Goal: Transaction & Acquisition: Subscribe to service/newsletter

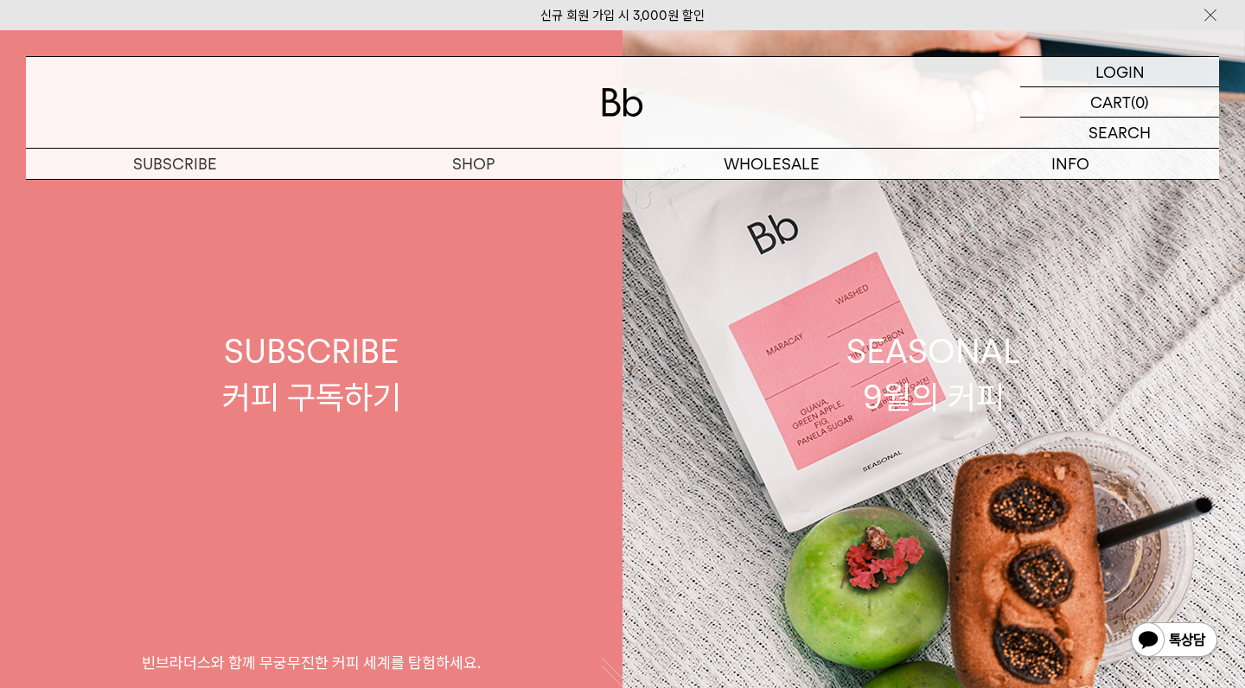
click at [398, 359] on div "SUBSCRIBE 커피 구독하기" at bounding box center [311, 375] width 179 height 92
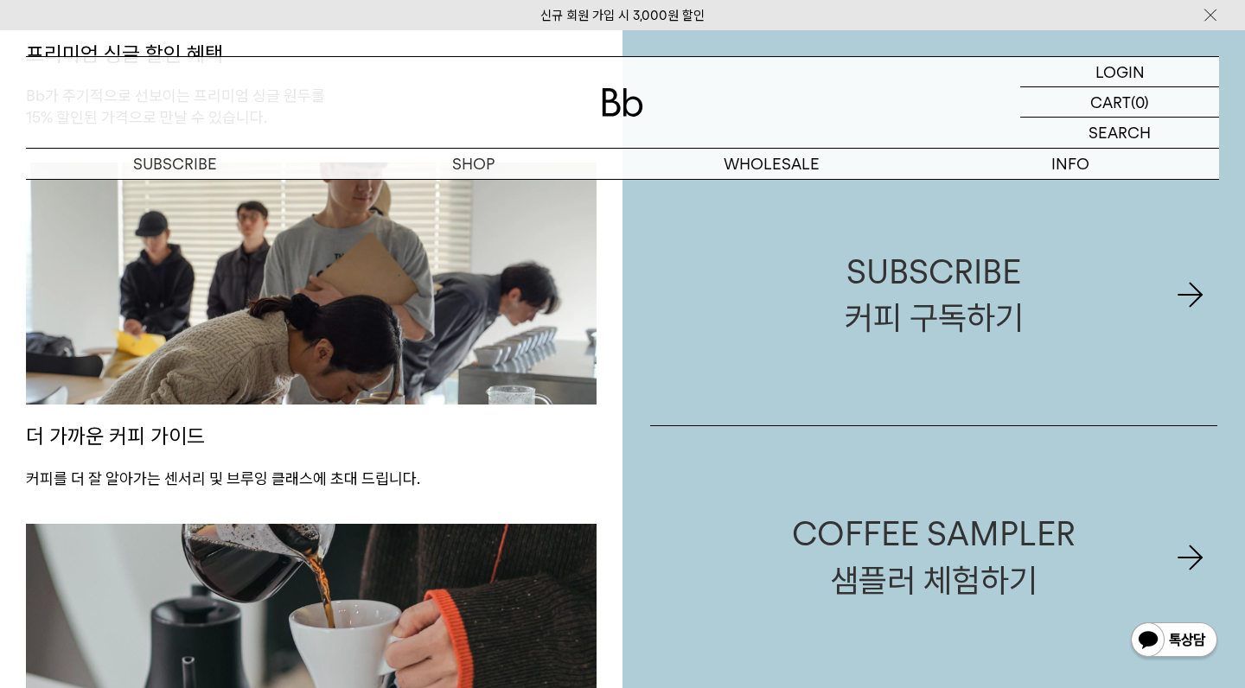
scroll to position [1446, 0]
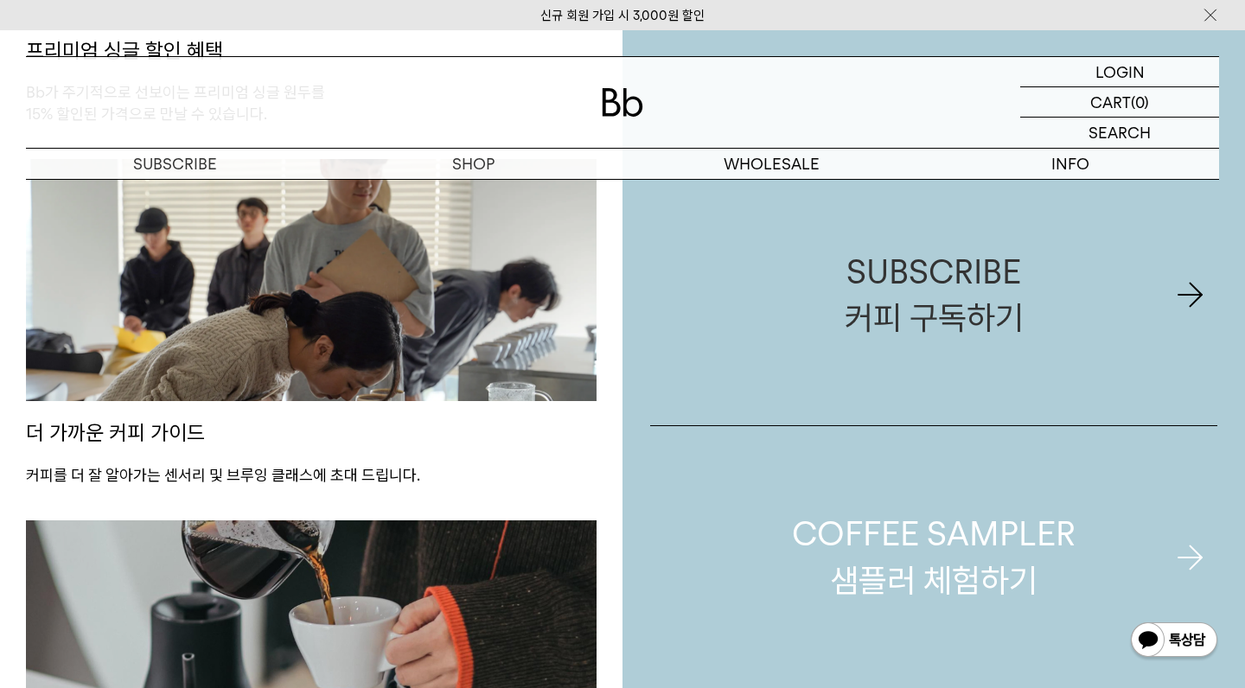
click at [953, 547] on div "COFFEE SAMPLER 샘플러 체험하기" at bounding box center [934, 557] width 284 height 92
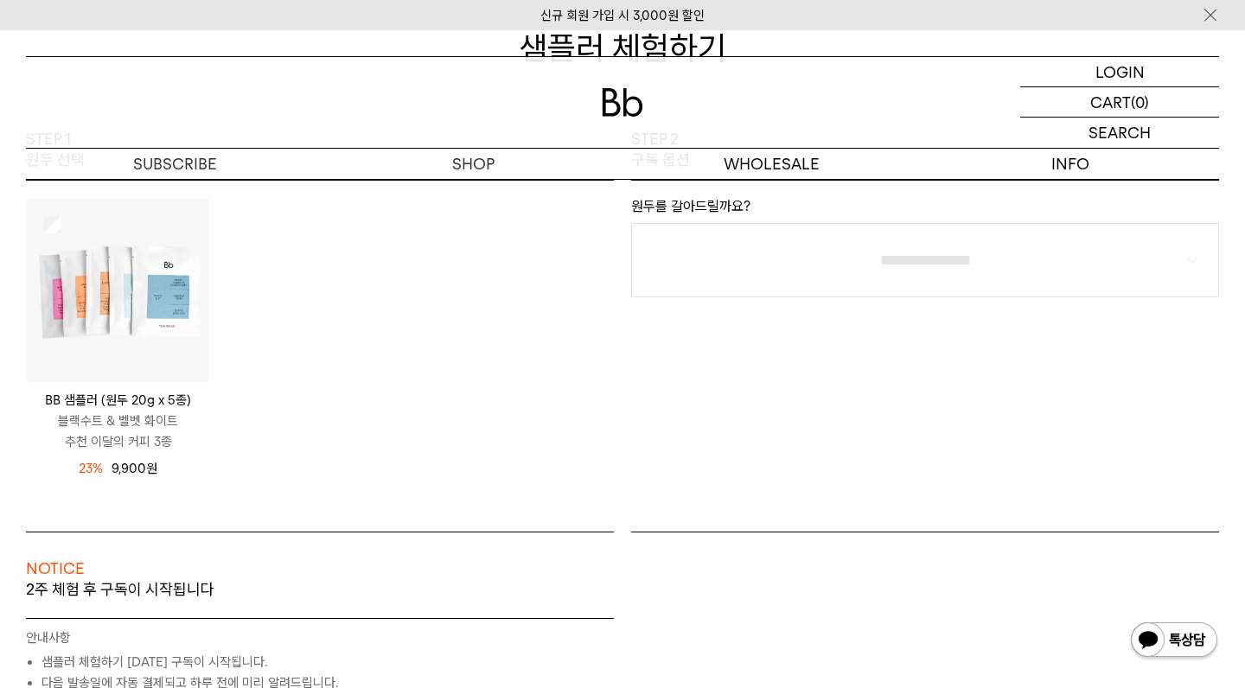
scroll to position [204, 0]
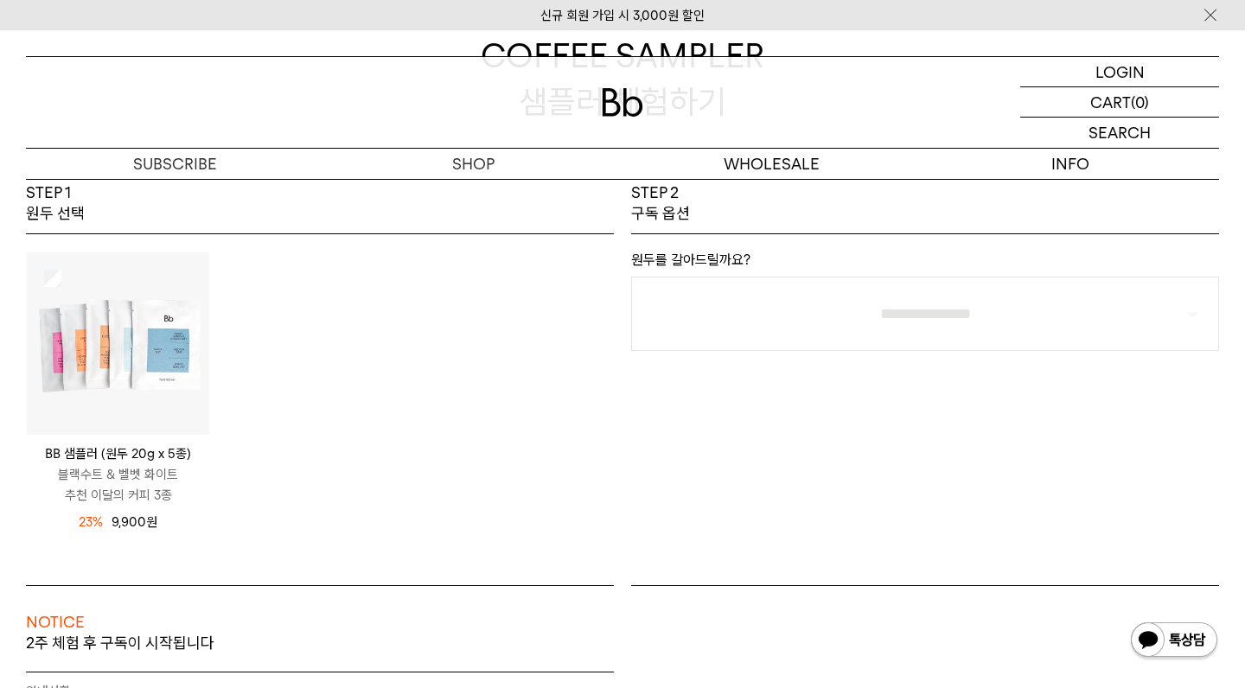
click at [162, 393] on img at bounding box center [118, 343] width 182 height 182
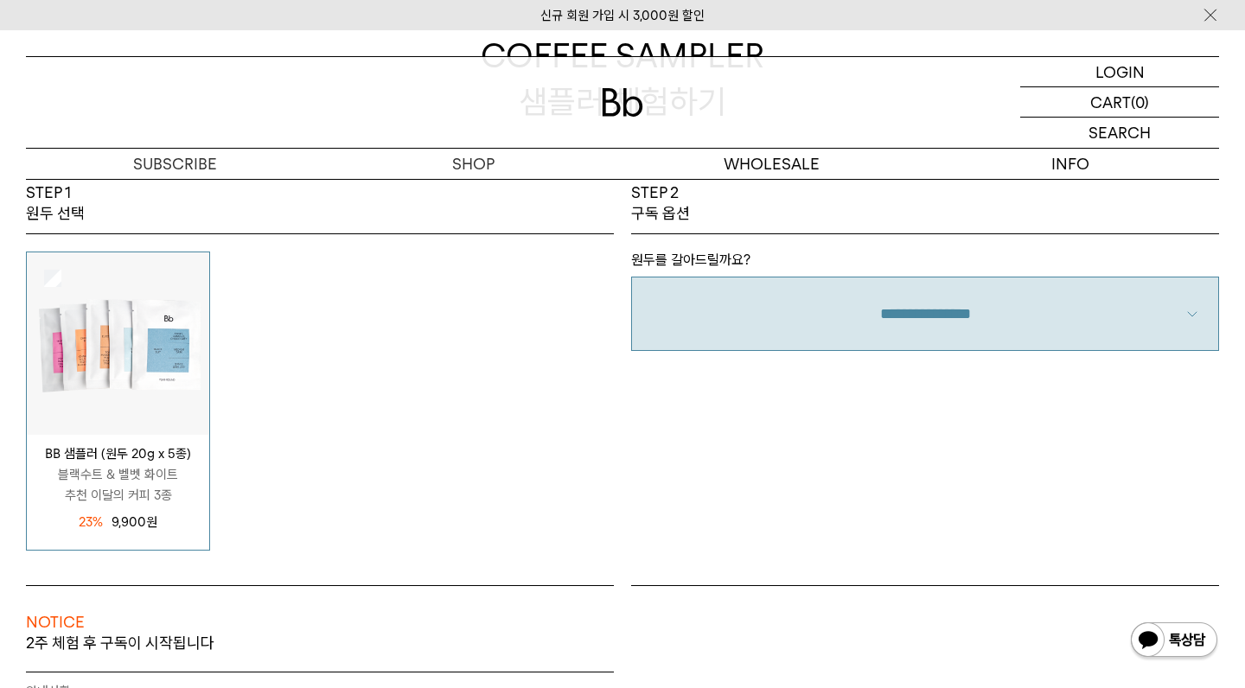
select select "**"
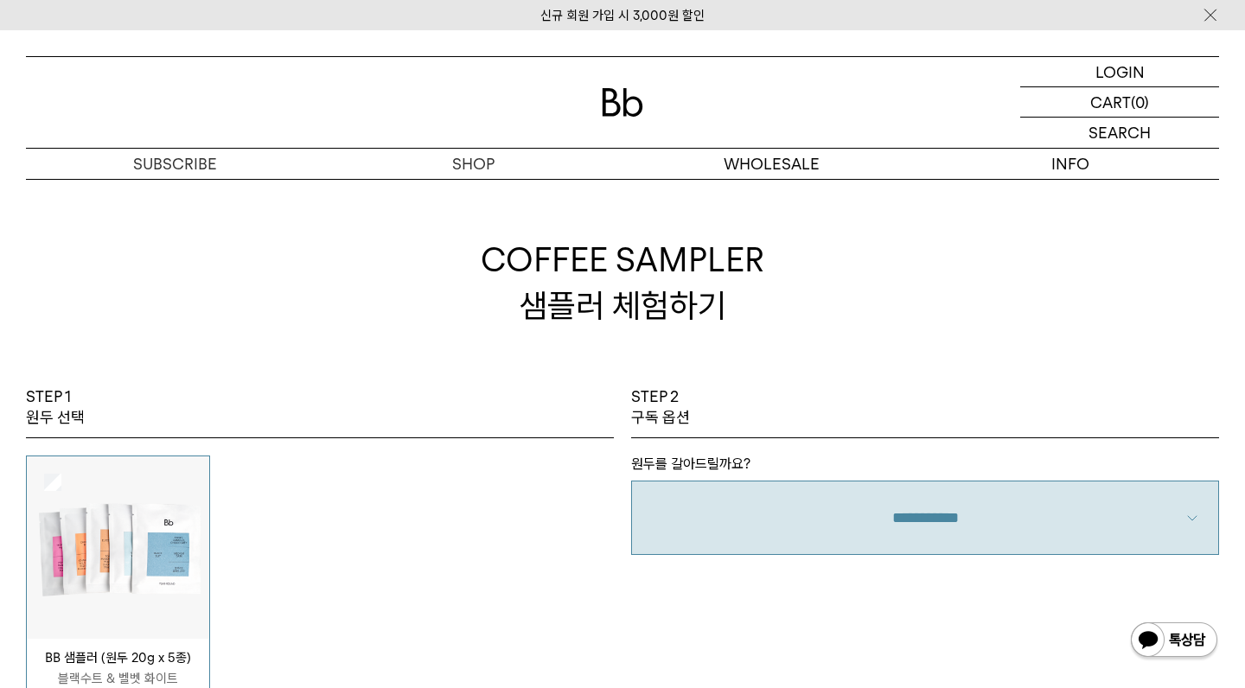
scroll to position [0, 0]
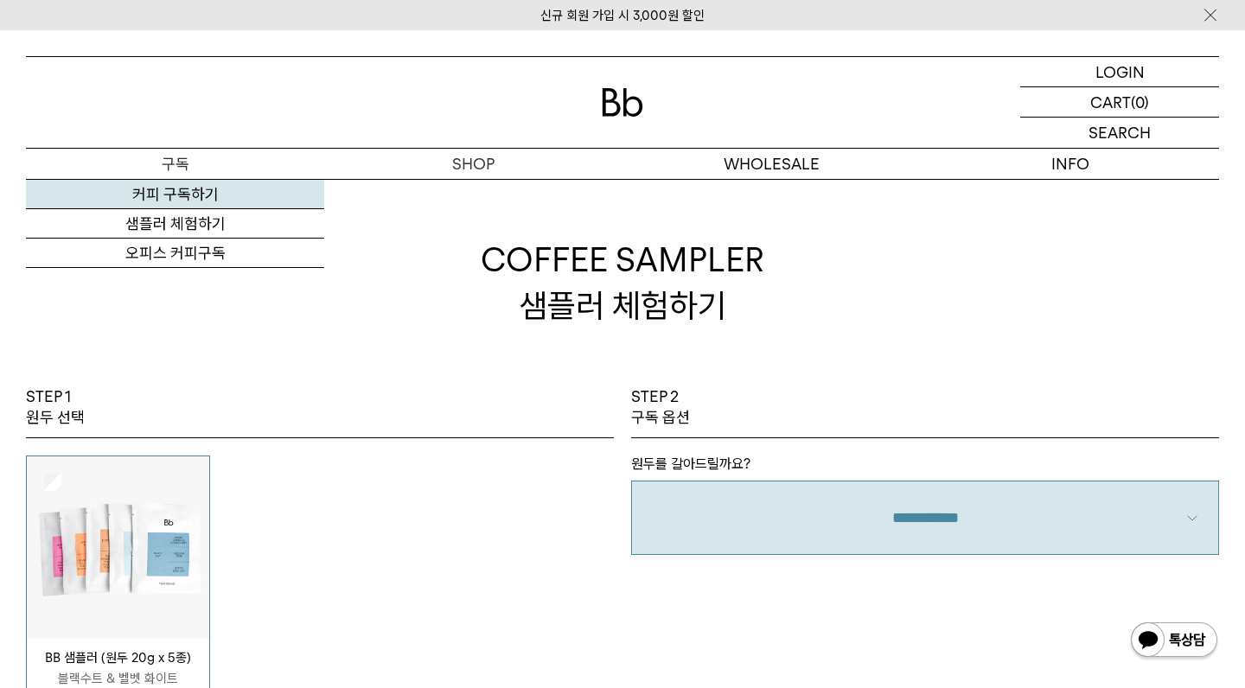
click at [203, 197] on link "커피 구독하기" at bounding box center [175, 194] width 298 height 29
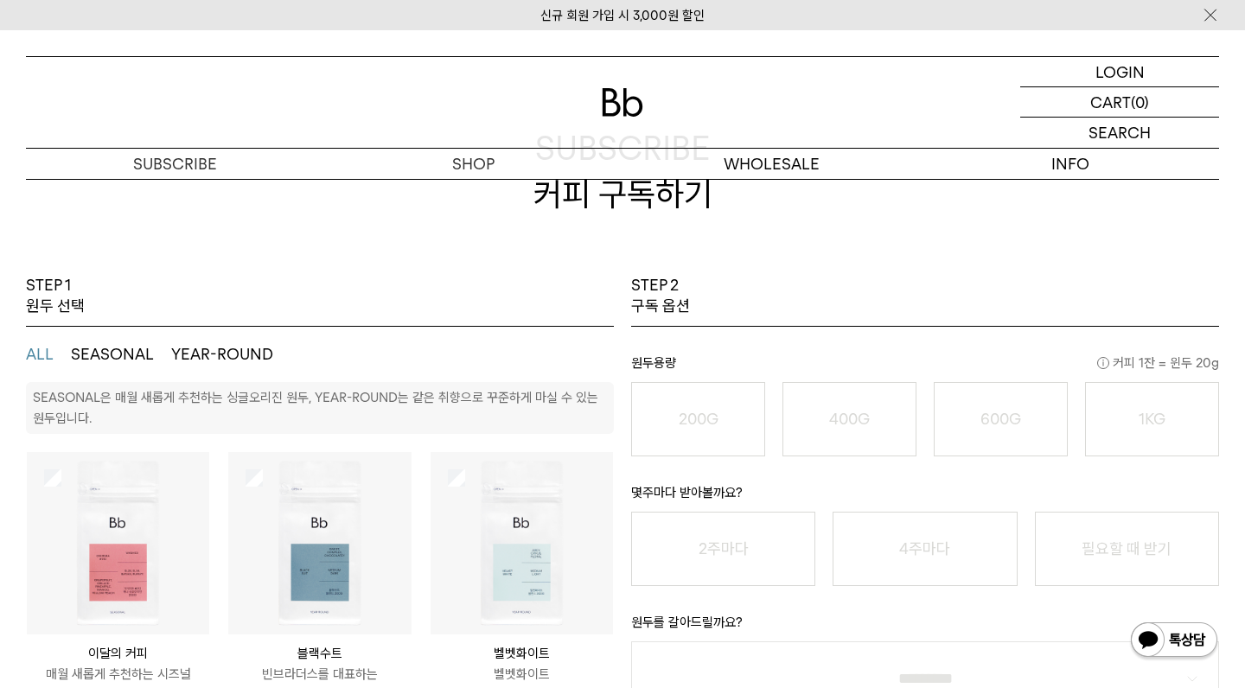
scroll to position [208, 0]
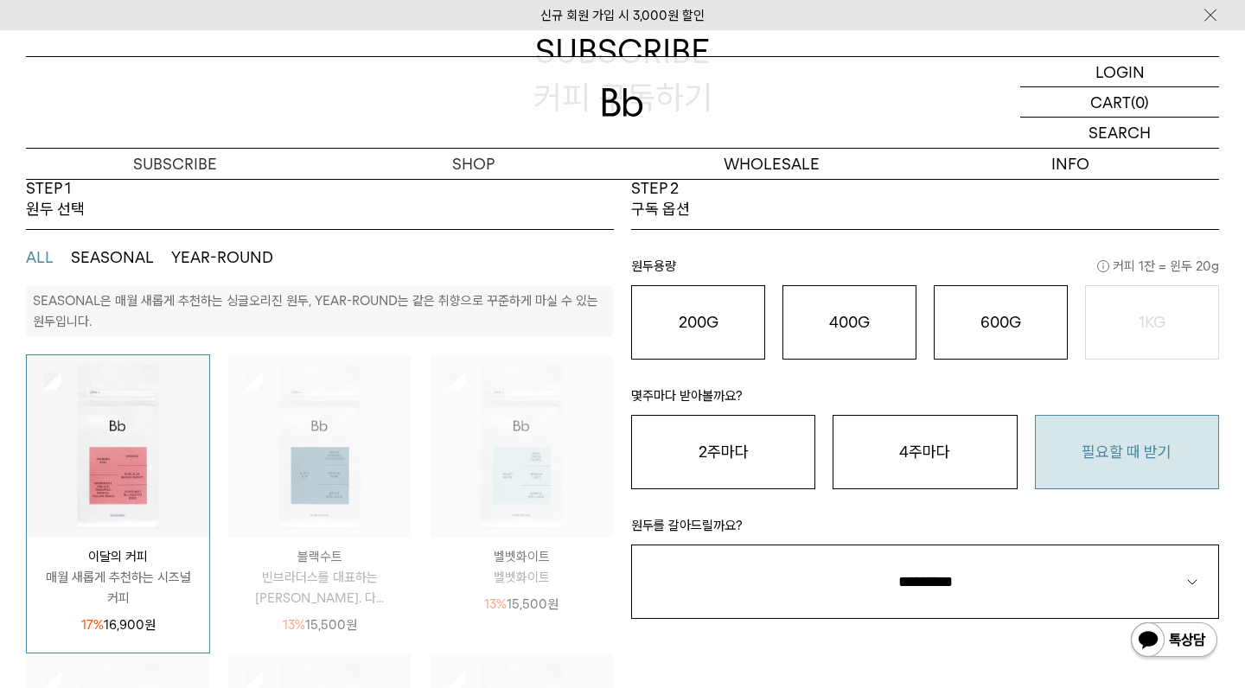
click at [1081, 467] on button "필요할 때 받기" at bounding box center [1127, 452] width 184 height 74
click at [715, 314] on o "200G" at bounding box center [699, 322] width 40 height 18
click at [83, 495] on img at bounding box center [118, 446] width 182 height 182
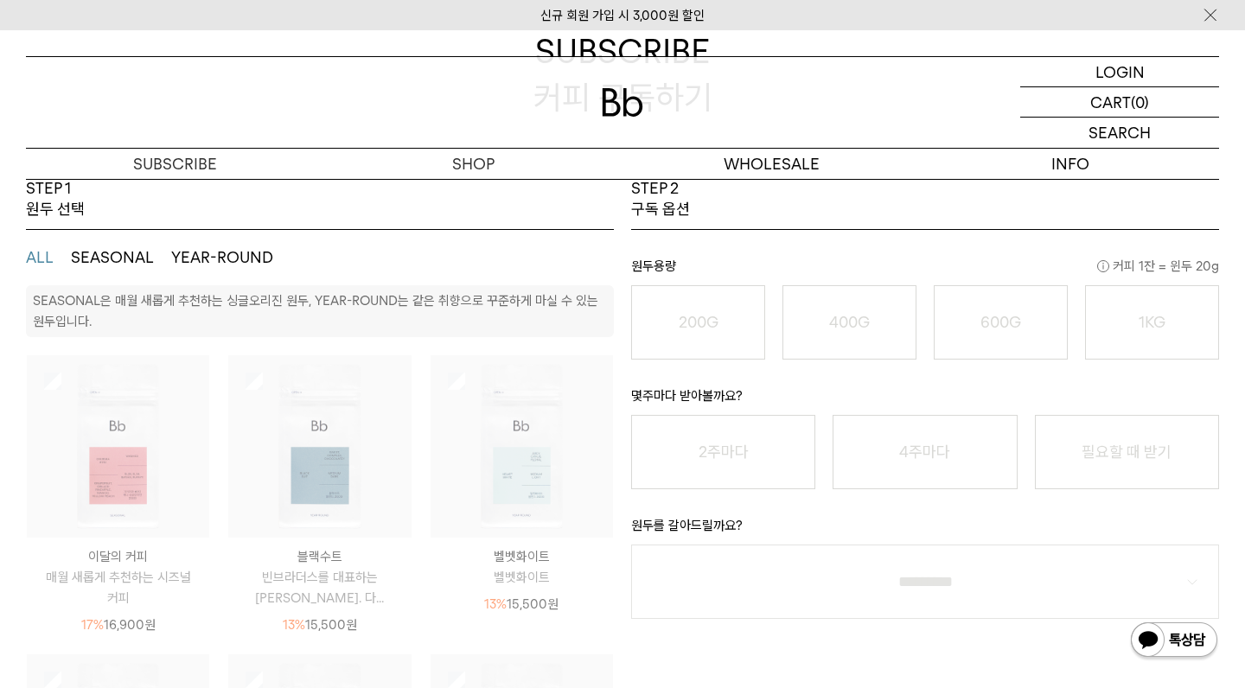
click at [129, 507] on img at bounding box center [118, 446] width 182 height 182
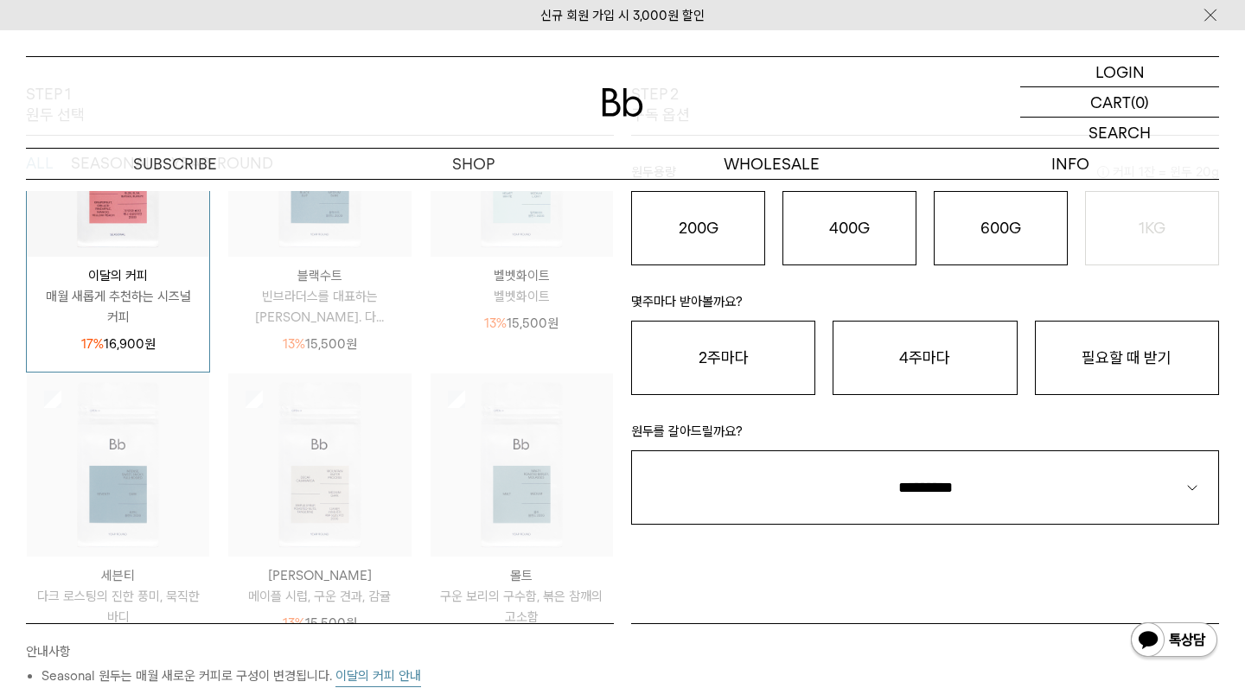
scroll to position [191, 0]
click at [336, 323] on div "13% 15,500 원" at bounding box center [319, 336] width 182 height 27
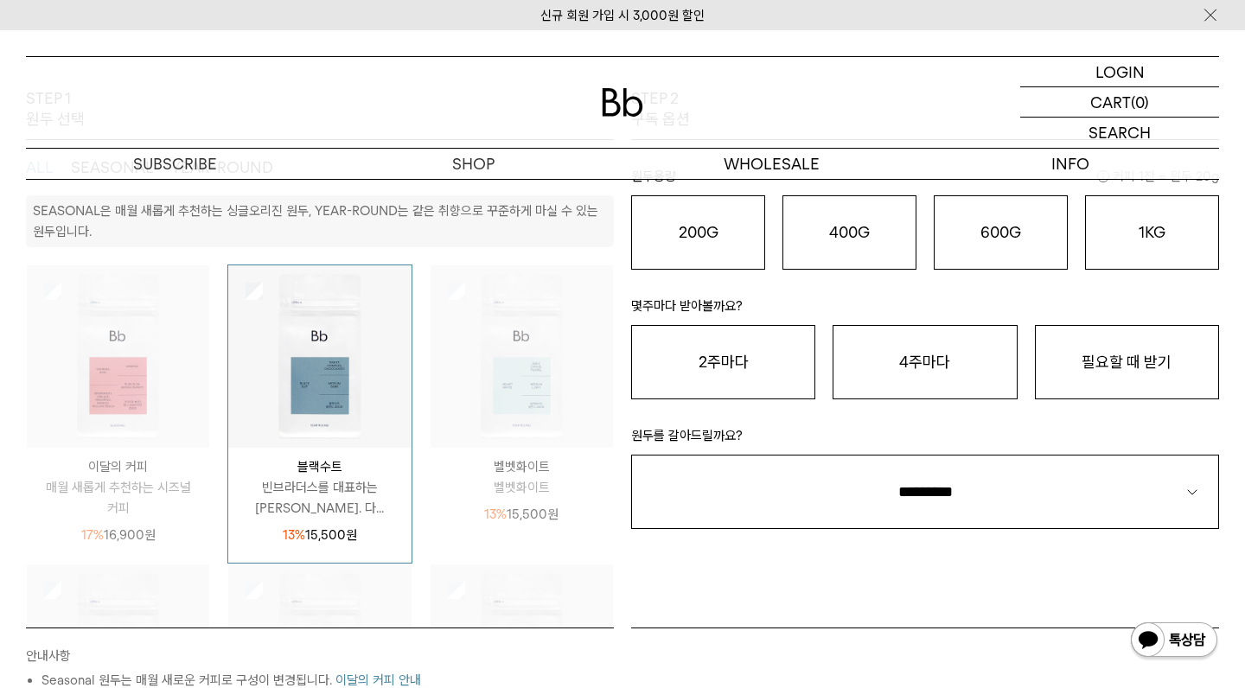
scroll to position [297, 0]
click at [341, 358] on img at bounding box center [319, 358] width 182 height 182
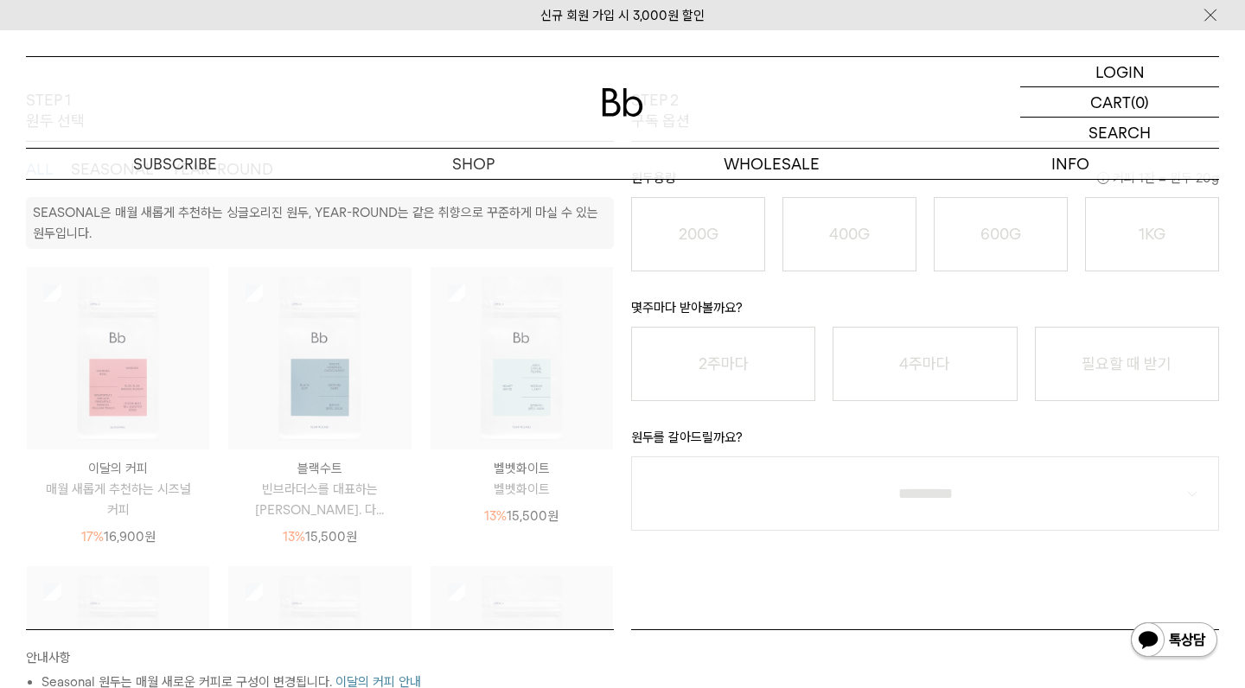
click at [341, 358] on img at bounding box center [319, 358] width 182 height 182
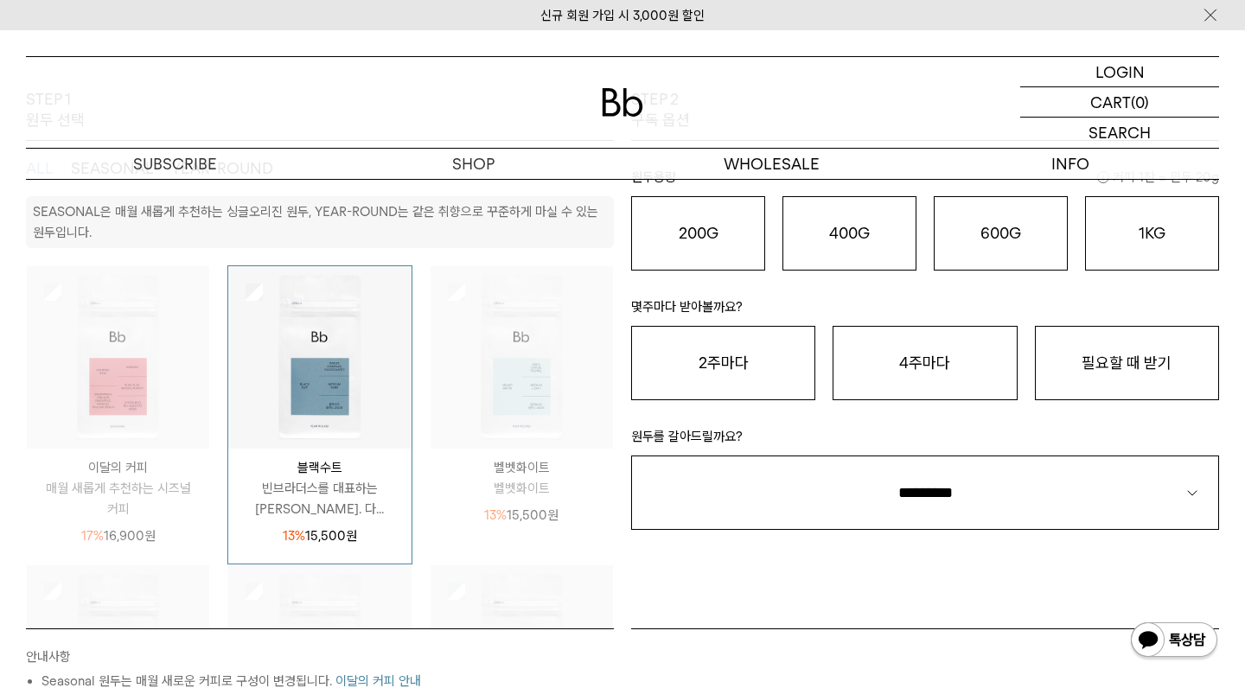
scroll to position [0, 0]
click at [399, 680] on button "이달의 커피 안내" at bounding box center [378, 682] width 86 height 22
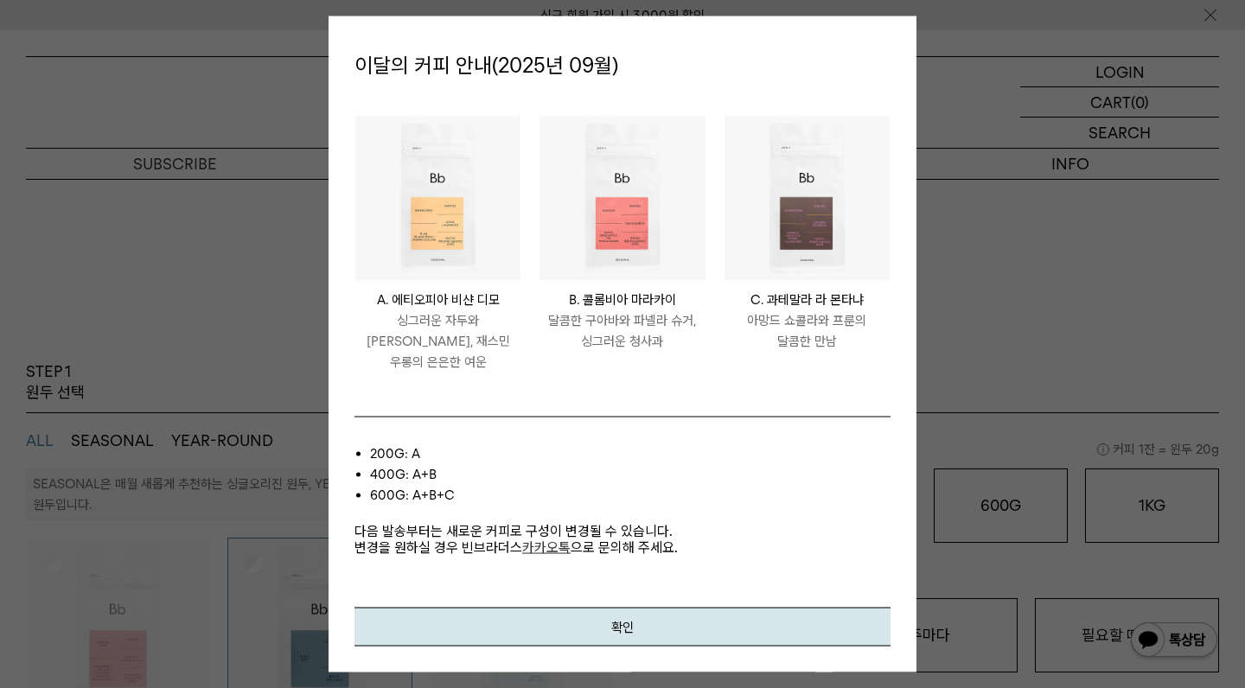
scroll to position [27, 0]
click at [504, 611] on button "확인" at bounding box center [622, 626] width 536 height 39
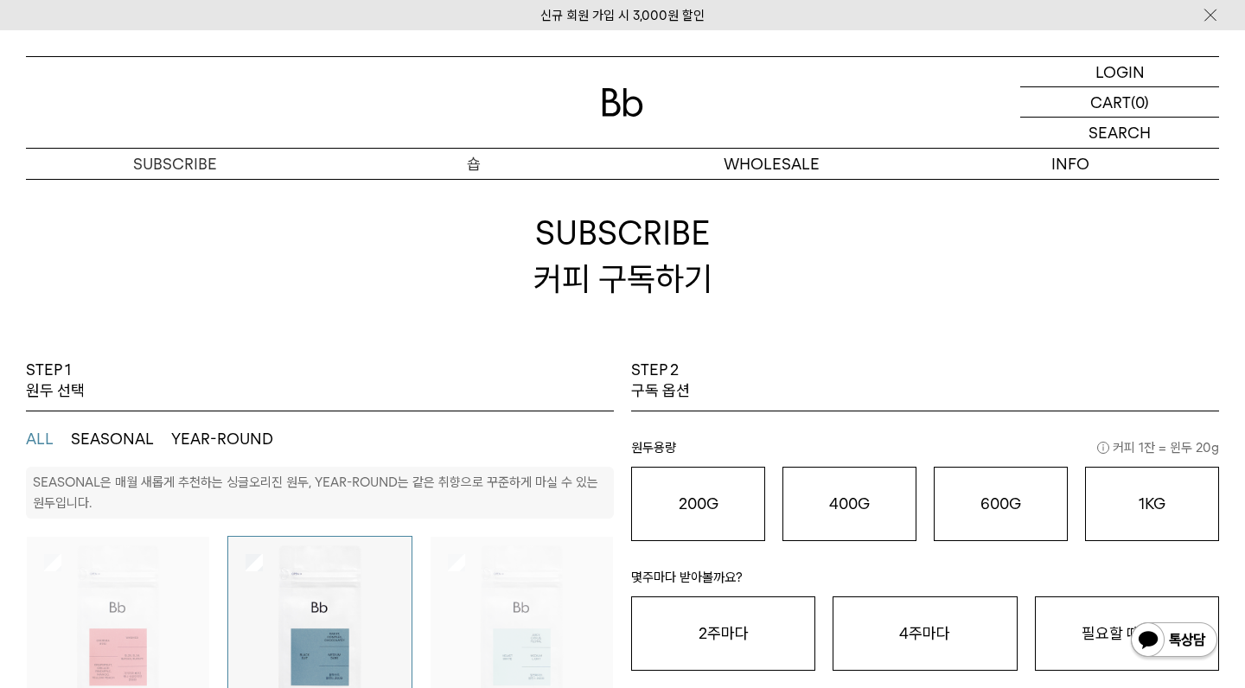
click at [458, 155] on p "숍" at bounding box center [473, 164] width 298 height 30
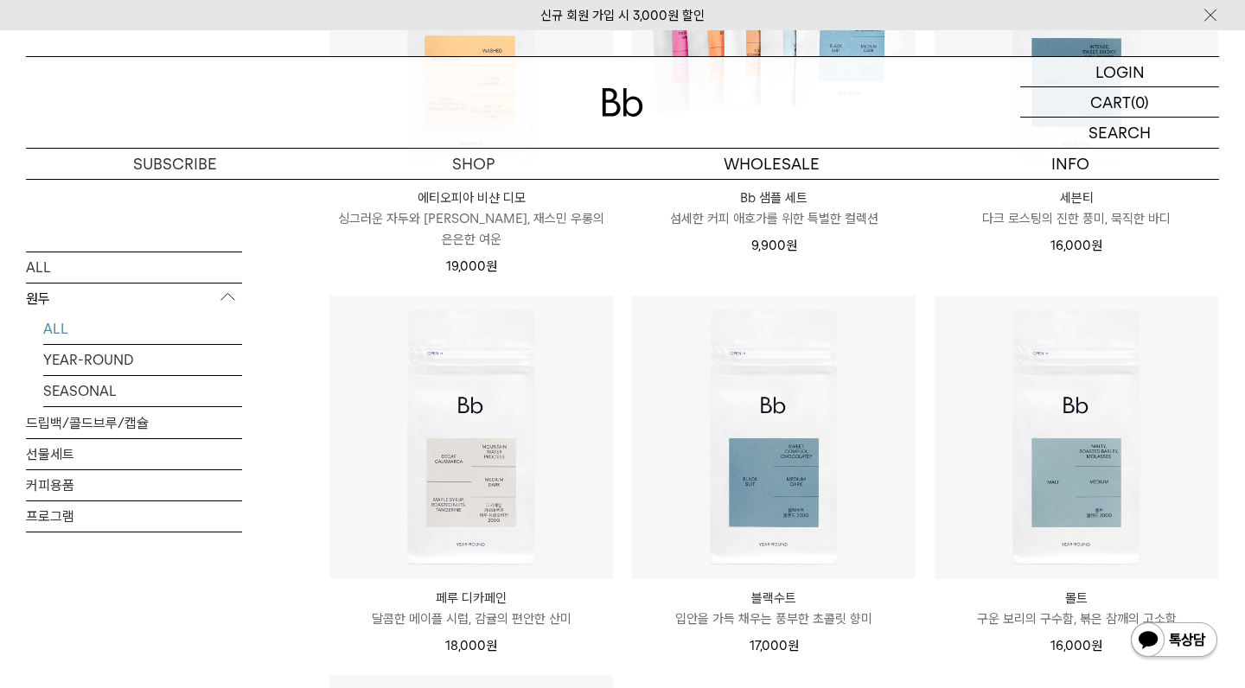
scroll to position [1236, 0]
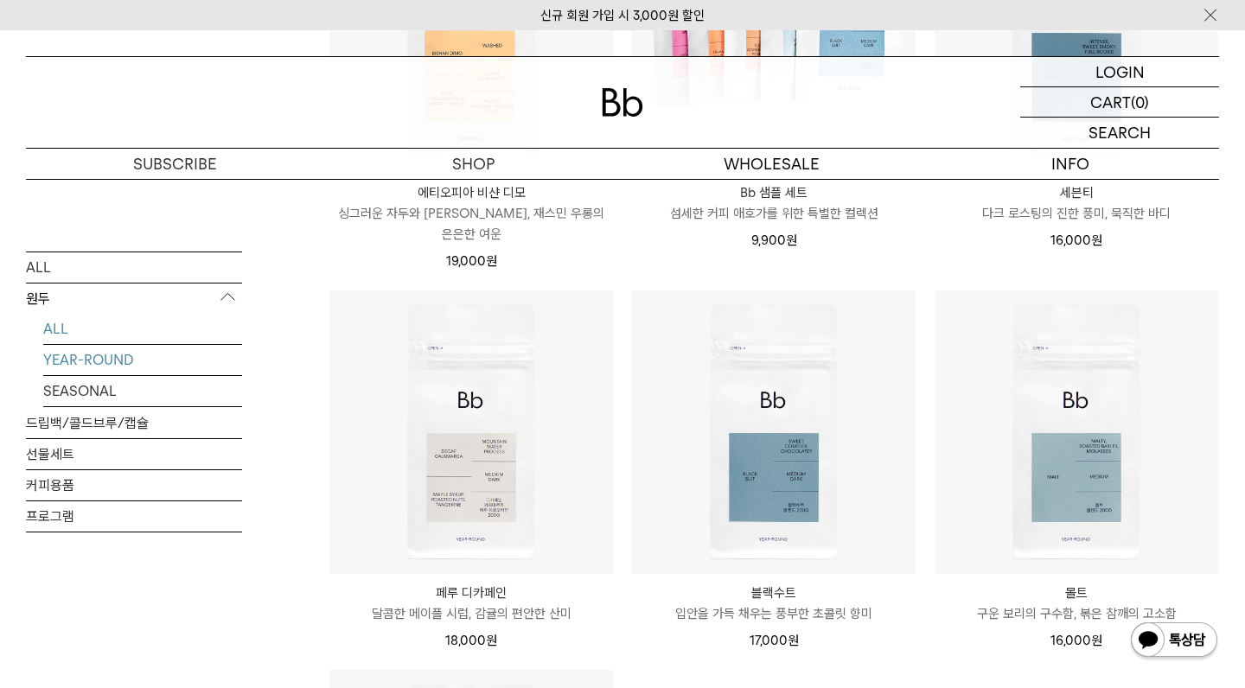
click at [112, 363] on link "YEAR-ROUND" at bounding box center [142, 359] width 199 height 30
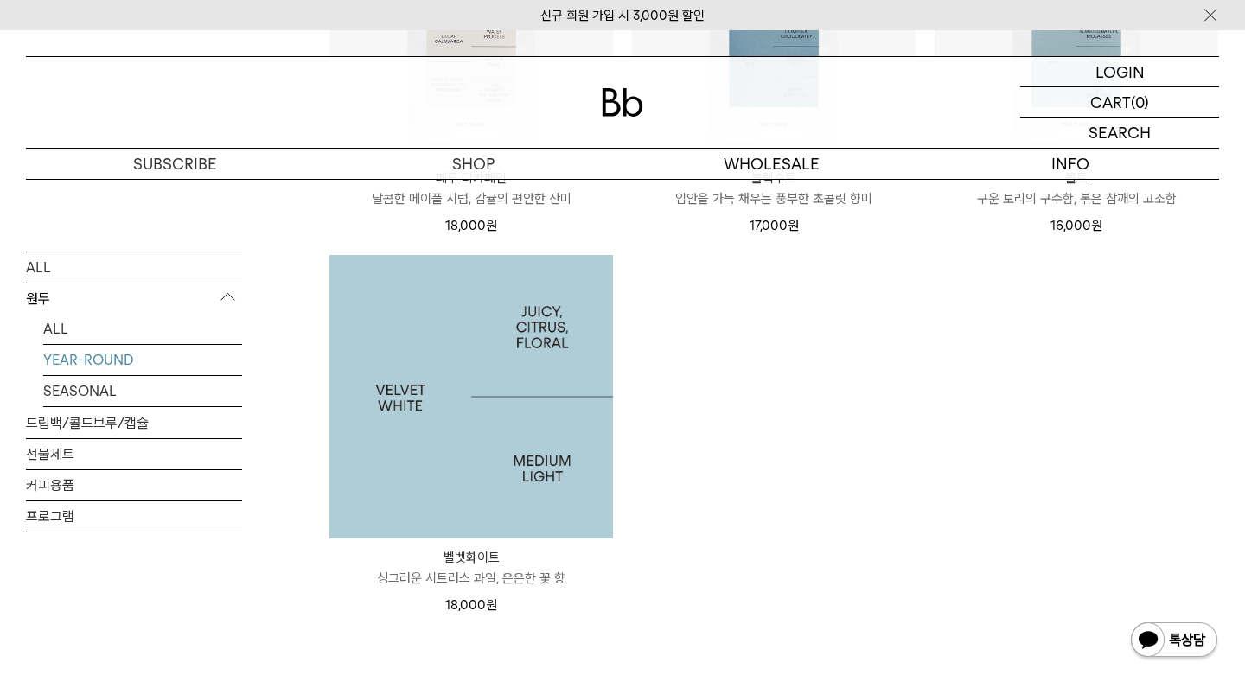
scroll to position [880, 0]
